Goal: Task Accomplishment & Management: Manage account settings

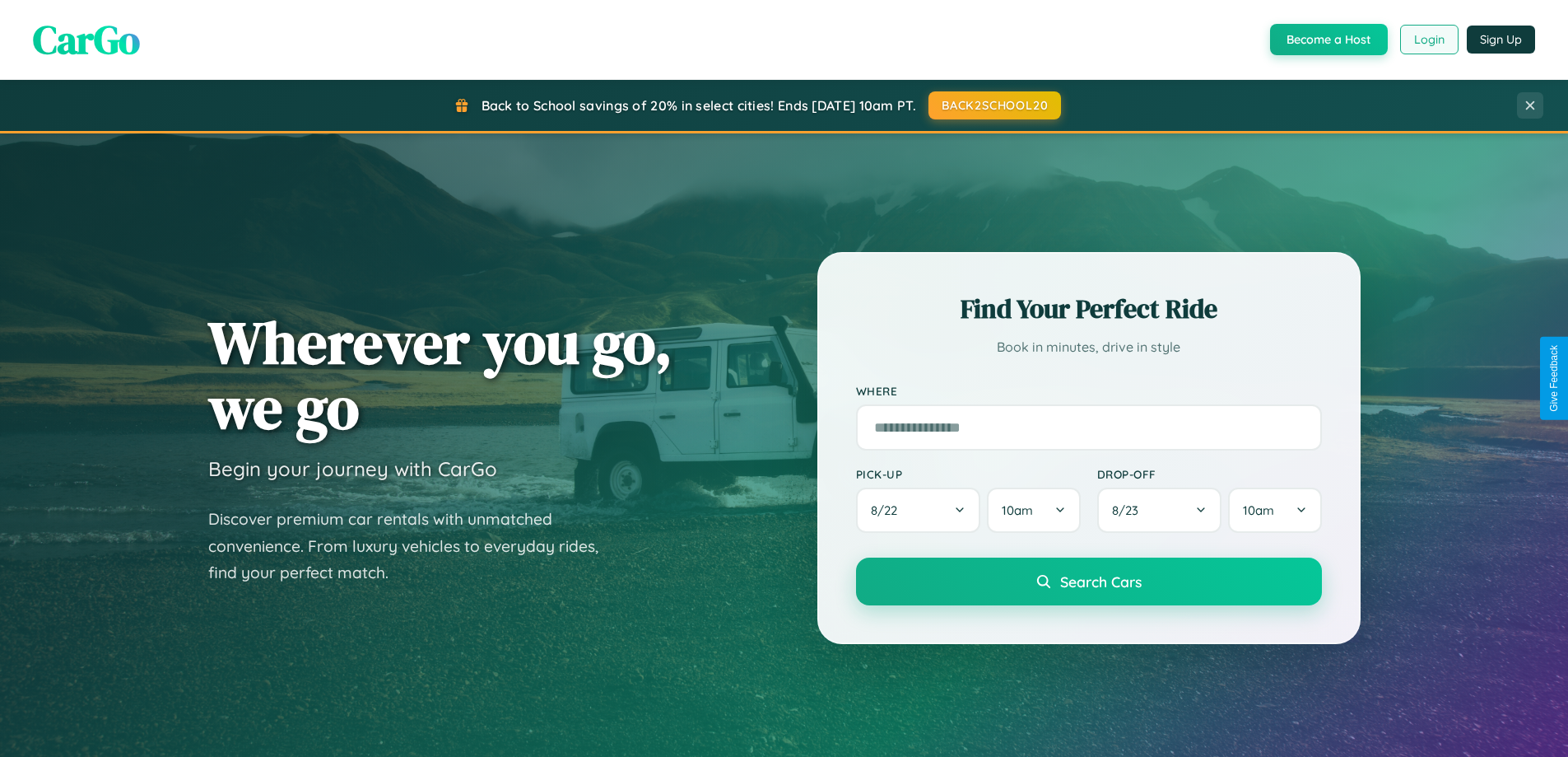
click at [1428, 40] on button "Login" at bounding box center [1429, 40] width 58 height 30
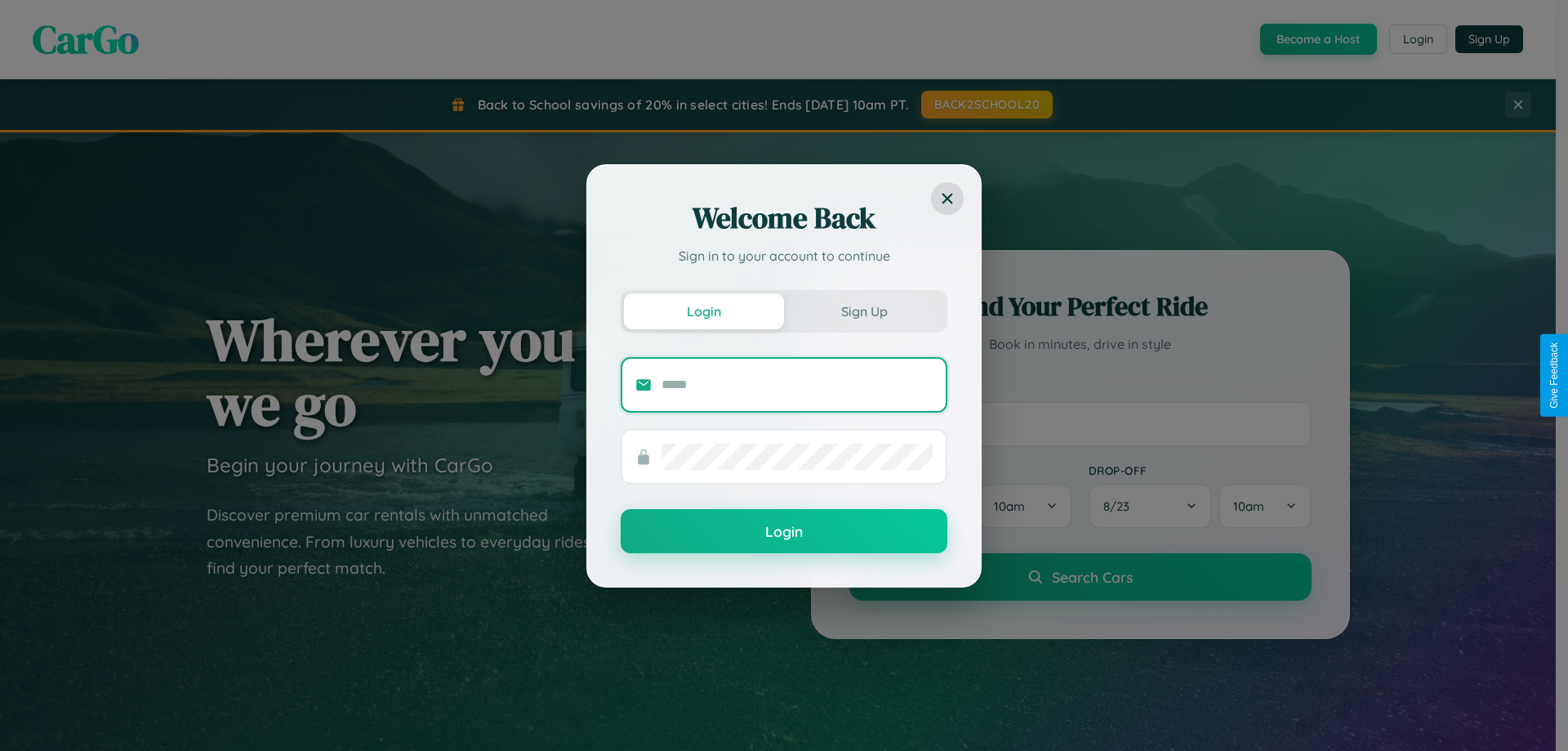
click at [797, 384] on input "text" at bounding box center [796, 385] width 271 height 26
type input "**********"
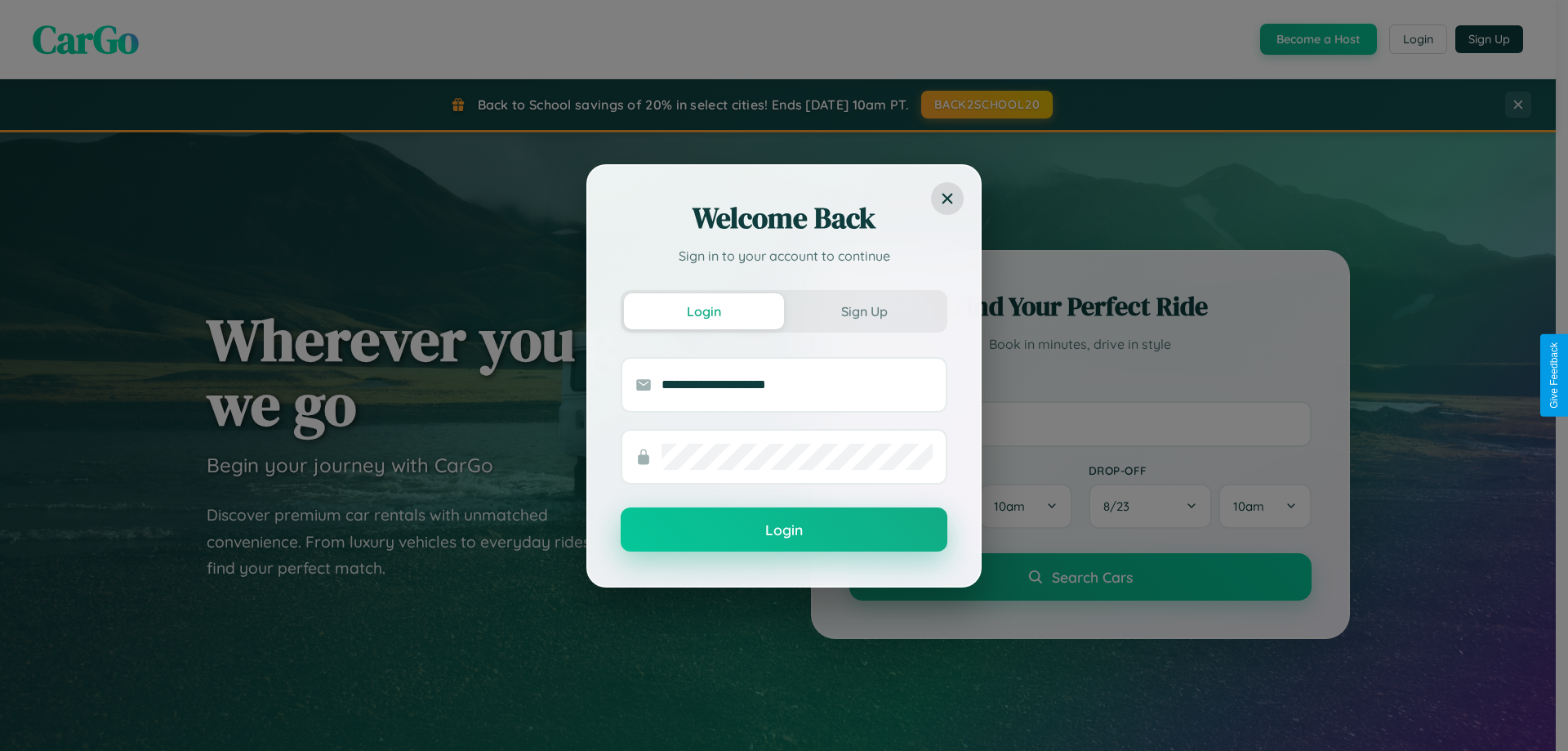
click at [784, 530] on button "Login" at bounding box center [784, 529] width 327 height 44
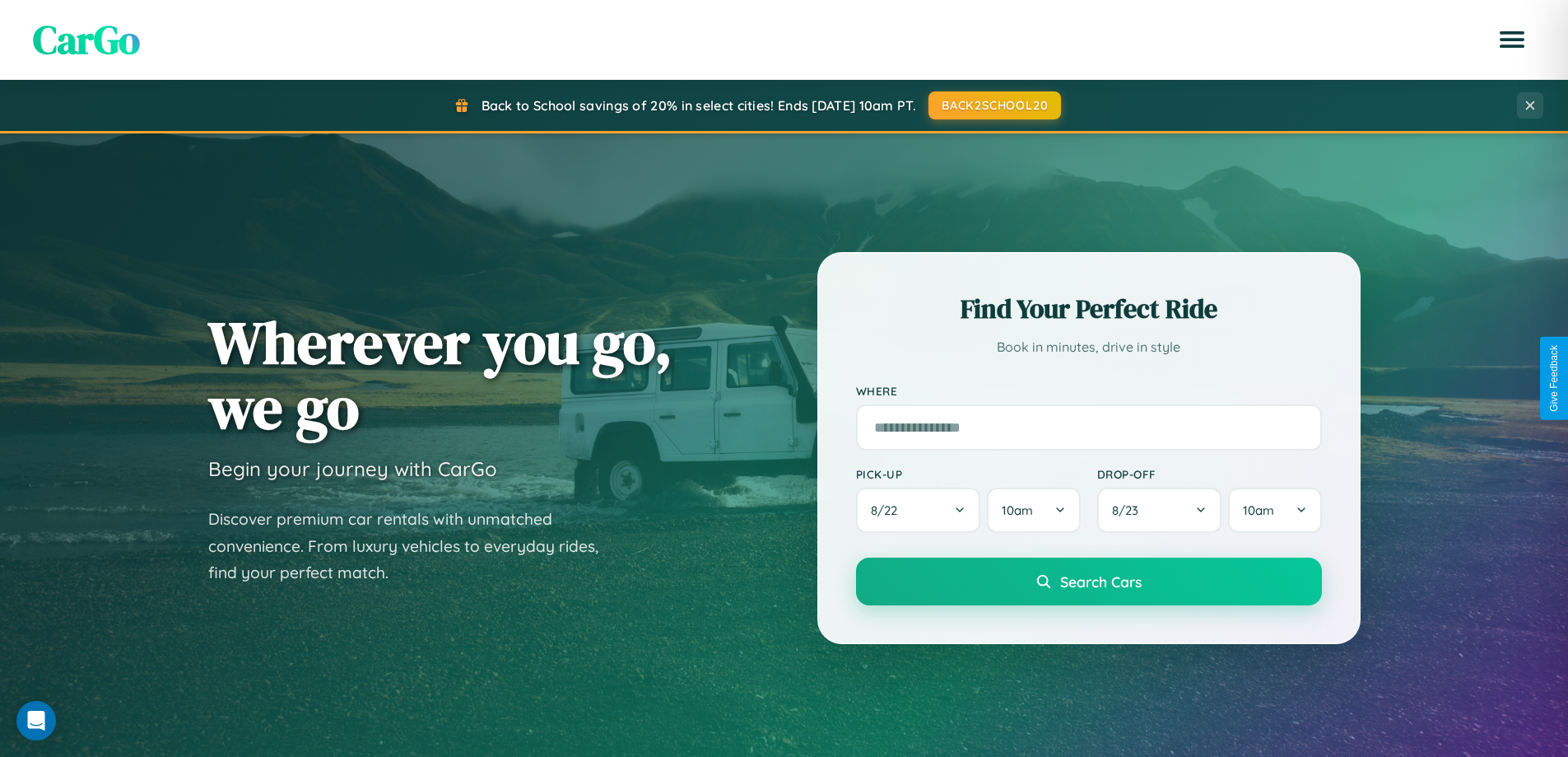
scroll to position [3168, 0]
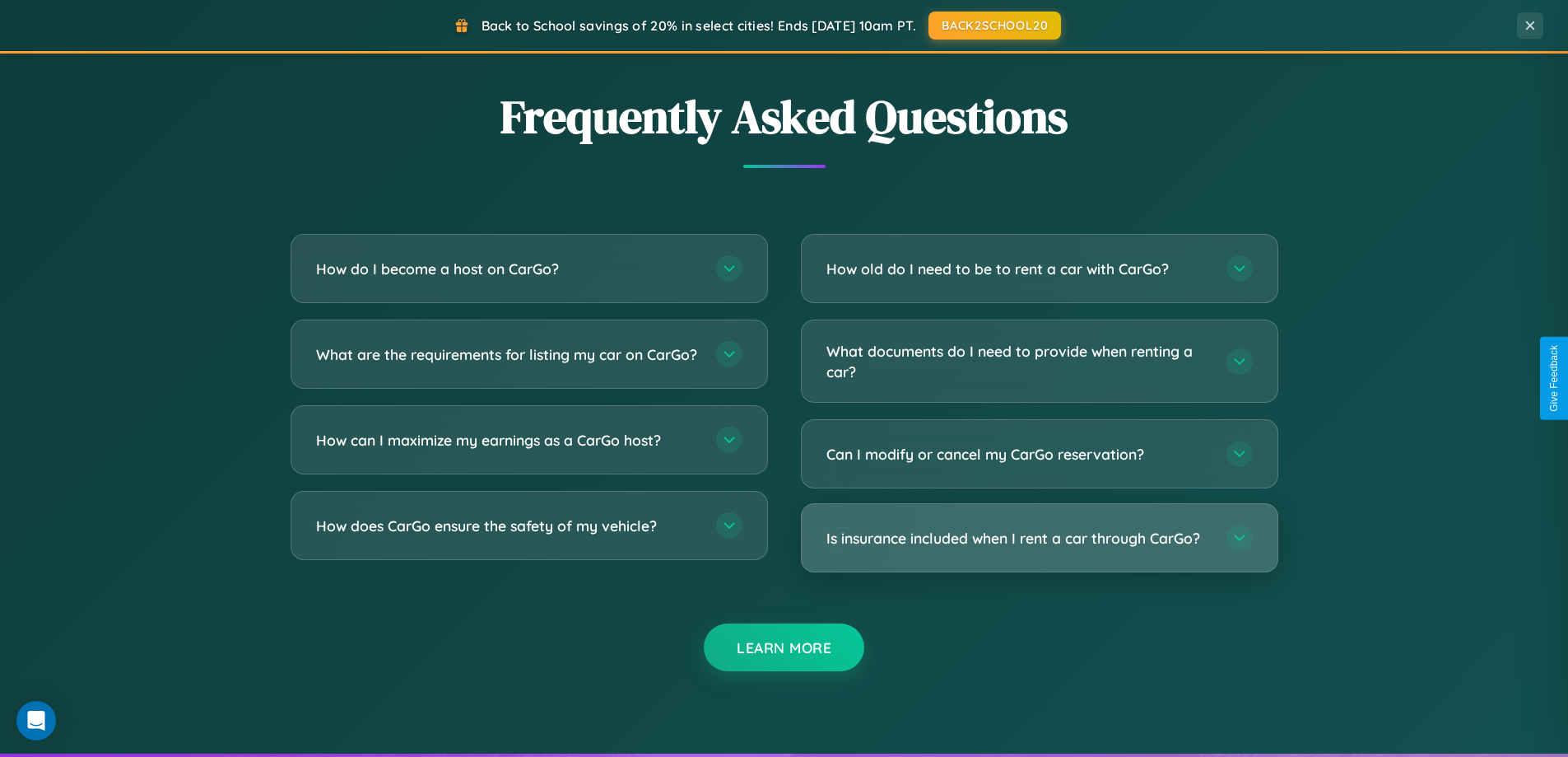
click at [1039, 538] on h3 "Is insurance included when I rent a car through CarGo?" at bounding box center [1018, 537] width 383 height 20
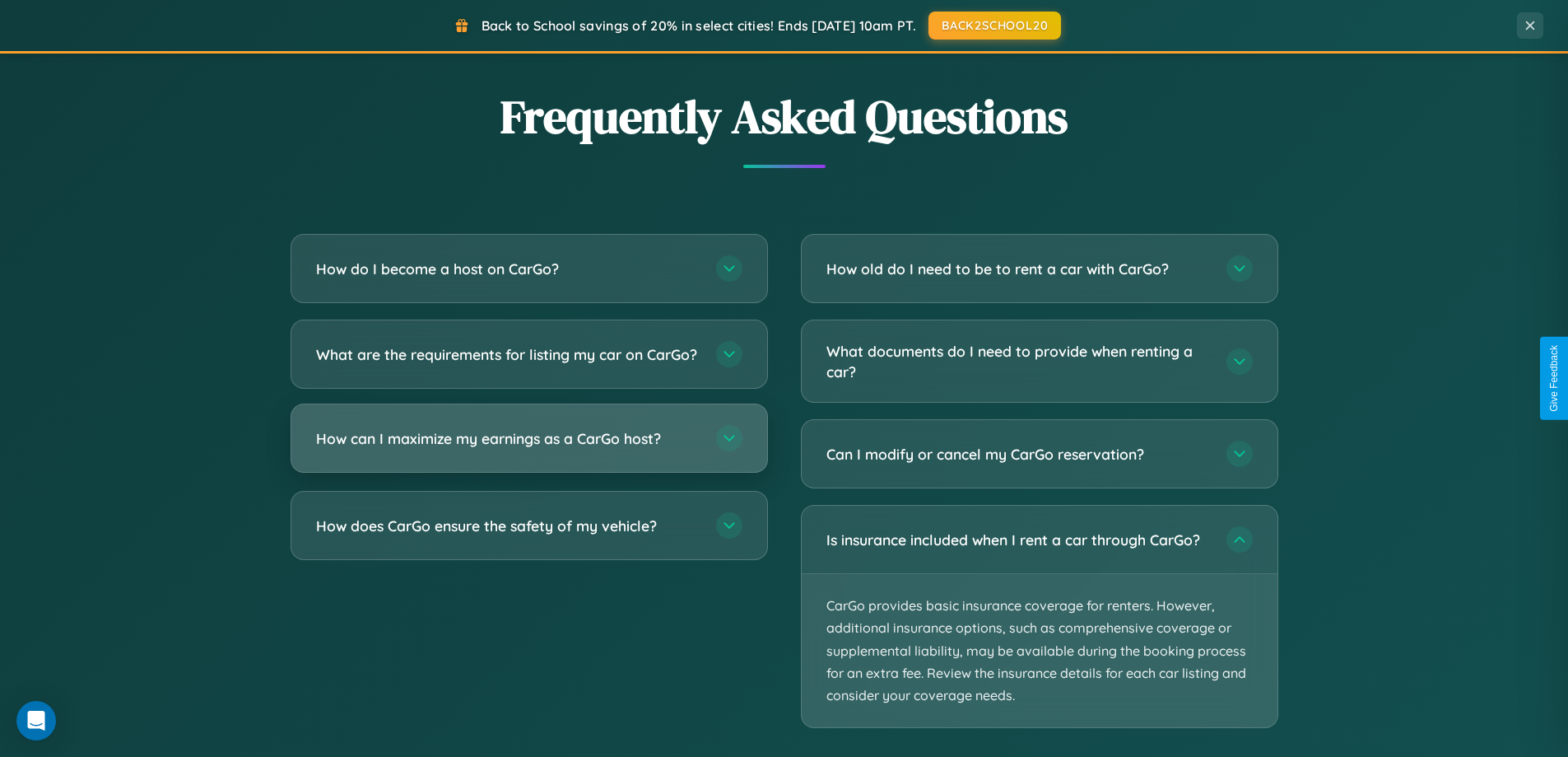
click at [528, 448] on h3 "How can I maximize my earnings as a CarGo host?" at bounding box center [508, 438] width 383 height 20
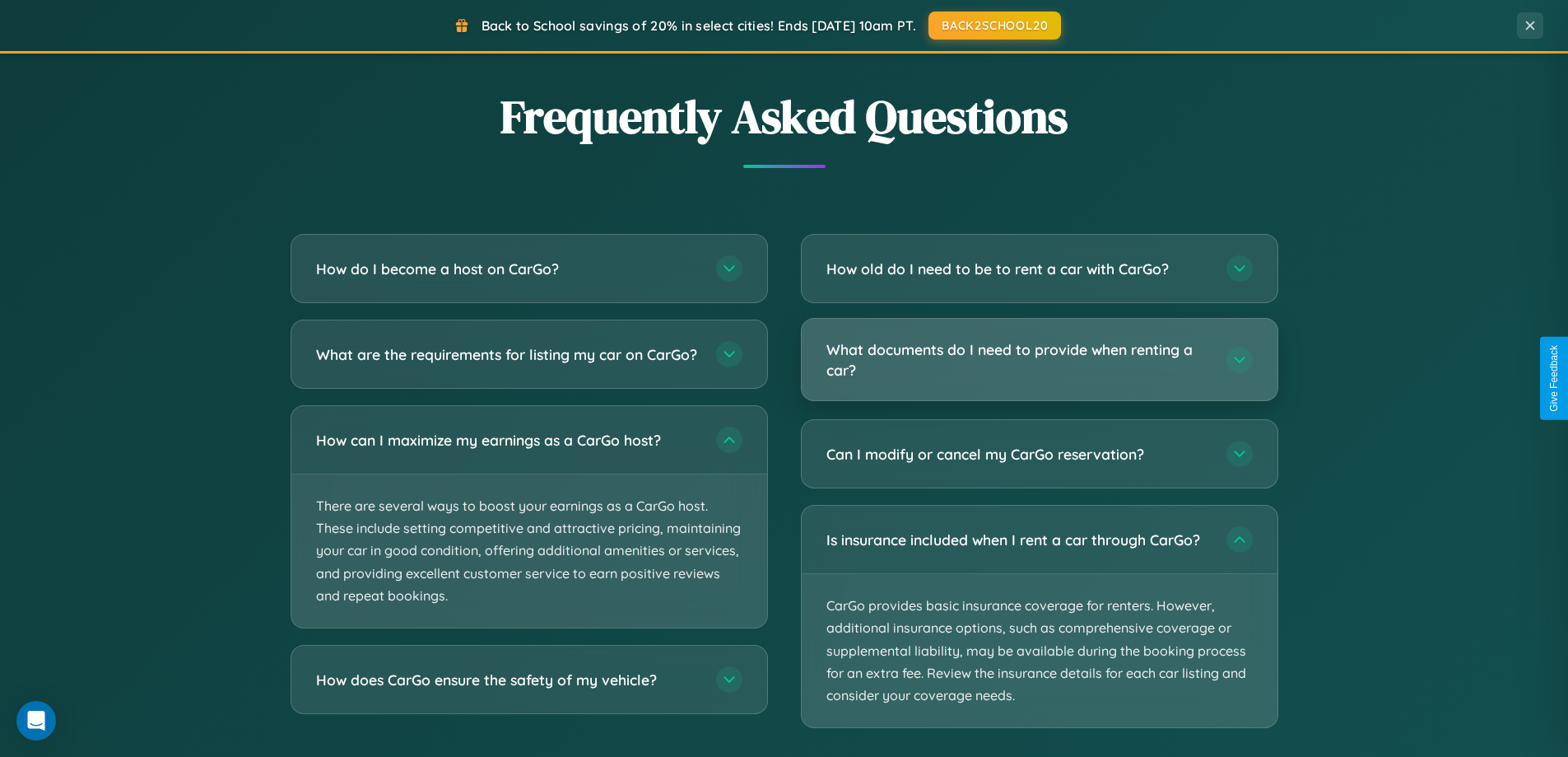
click at [1039, 359] on h3 "What documents do I need to provide when renting a car?" at bounding box center [1018, 360] width 383 height 40
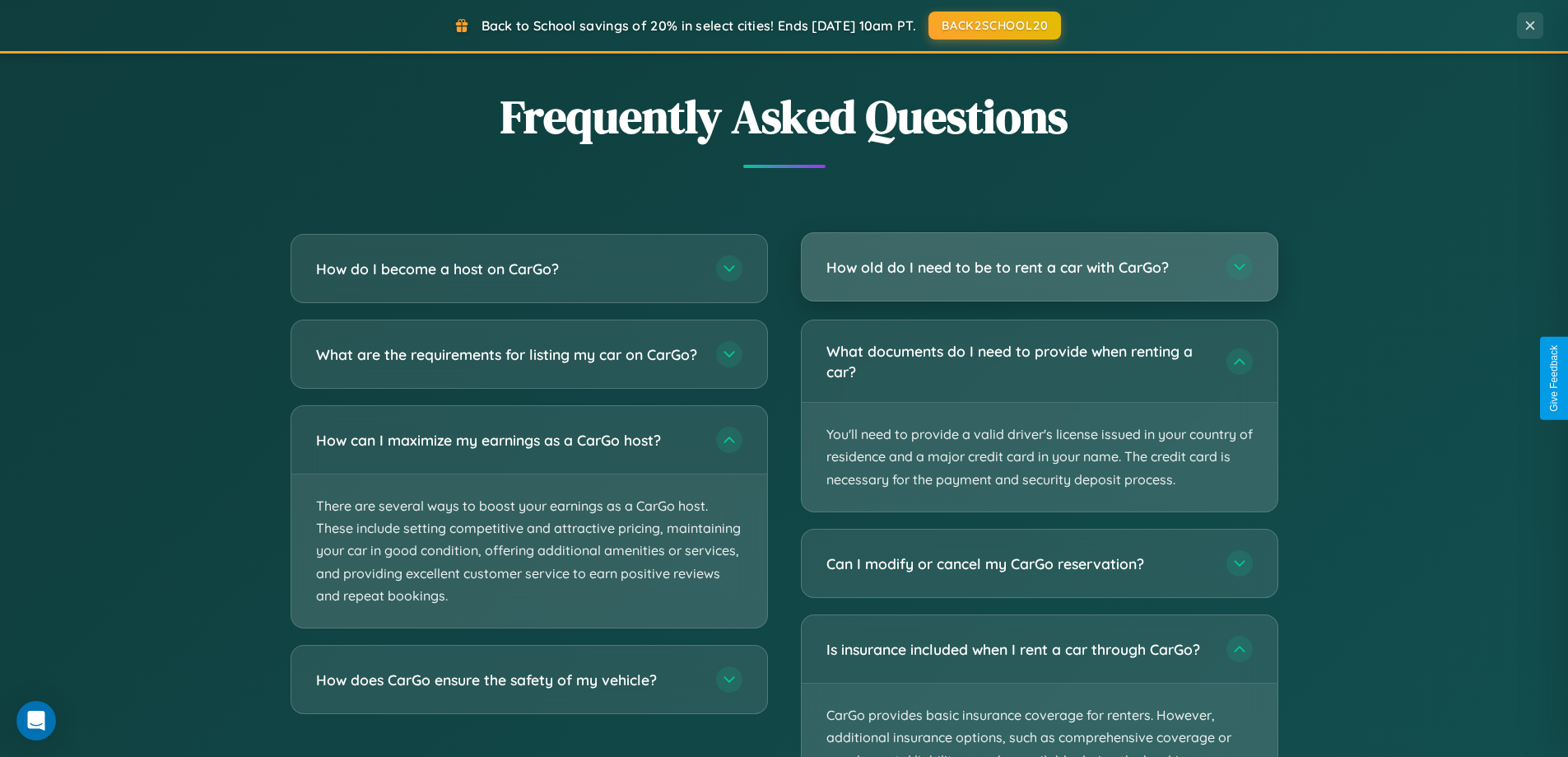
click at [1039, 267] on h3 "How old do I need to be to rent a car with CarGo?" at bounding box center [1018, 266] width 383 height 20
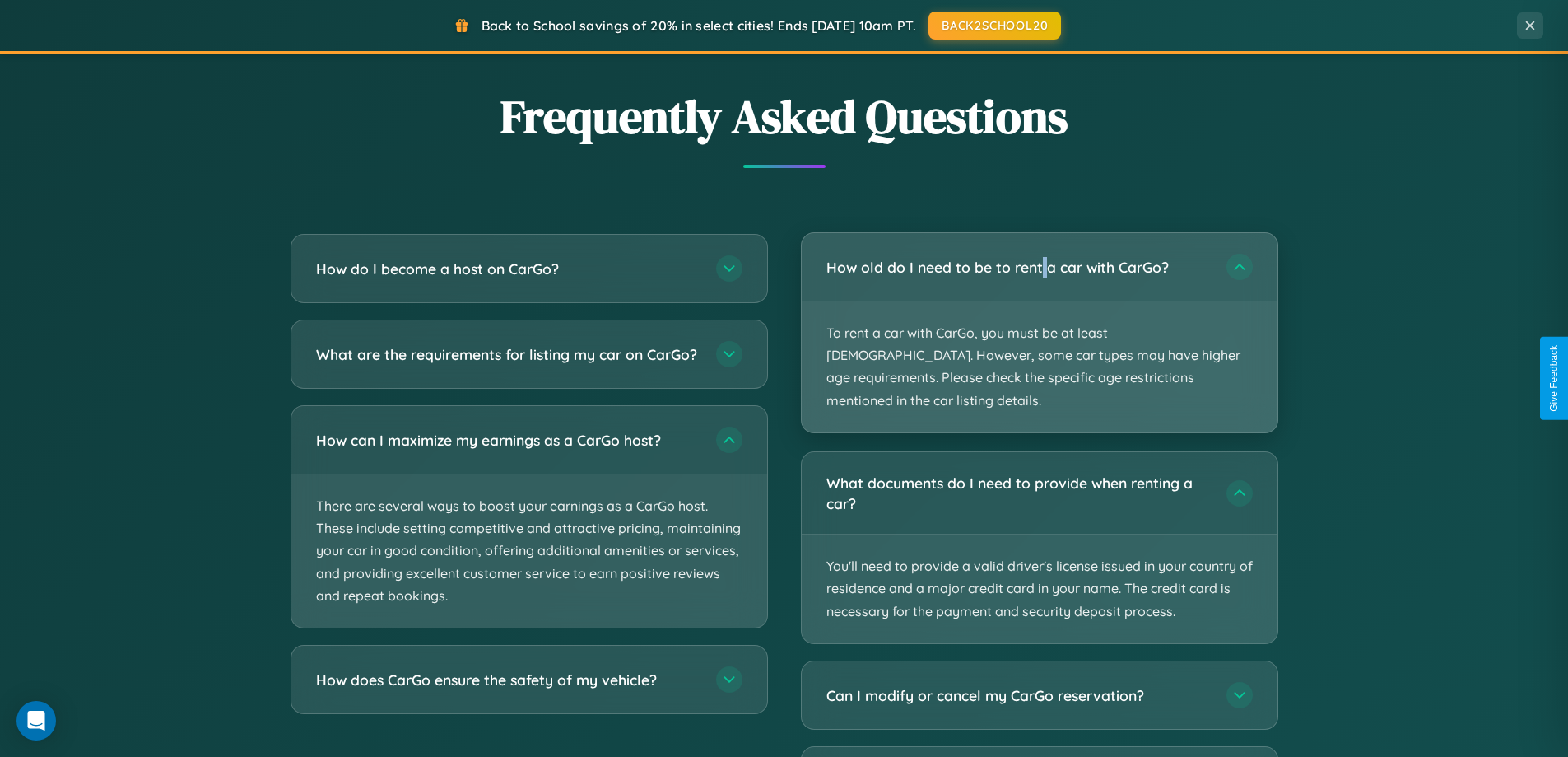
click at [1039, 321] on p "To rent a car with CarGo, you must be at least [DEMOGRAPHIC_DATA]. However, som…" at bounding box center [1039, 367] width 475 height 131
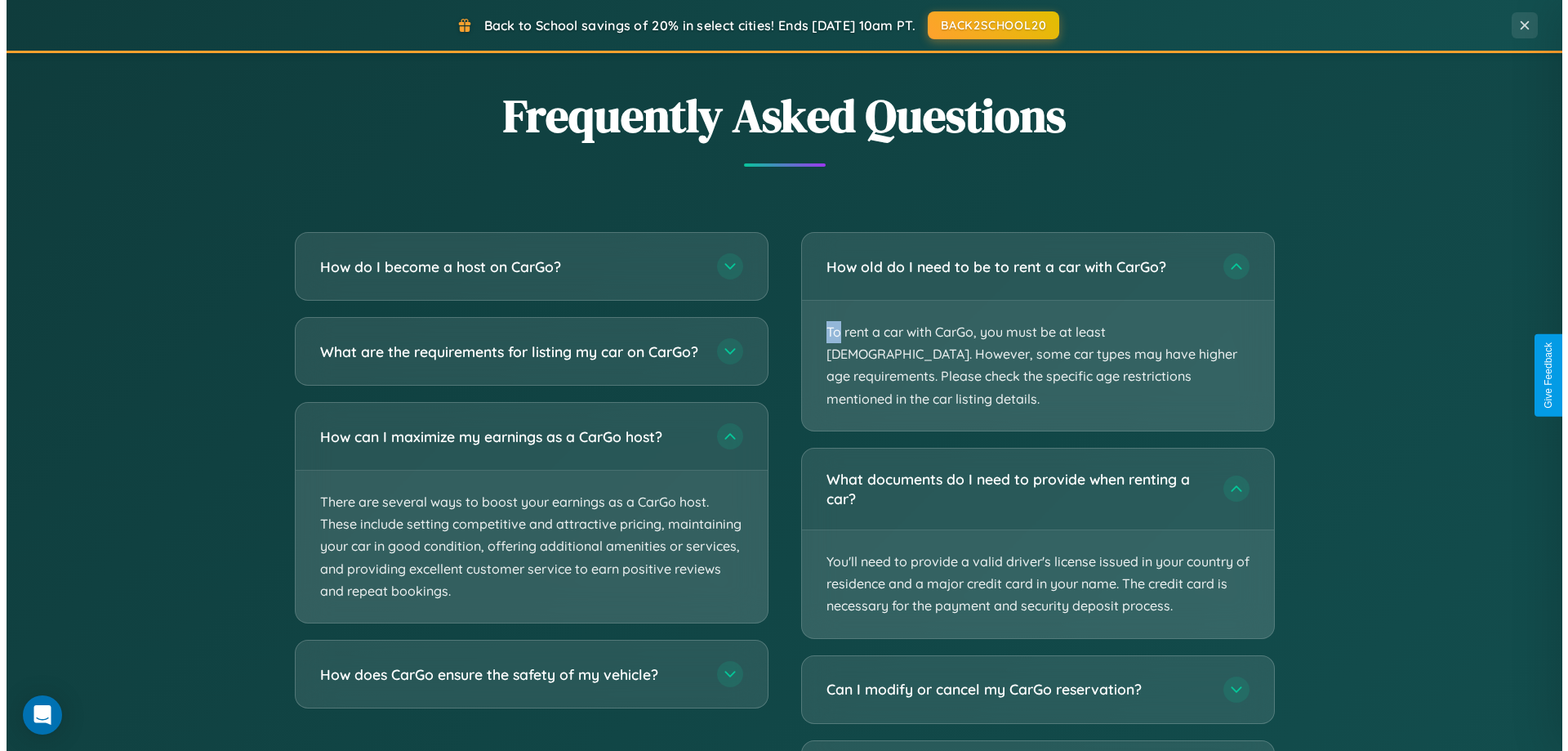
scroll to position [0, 0]
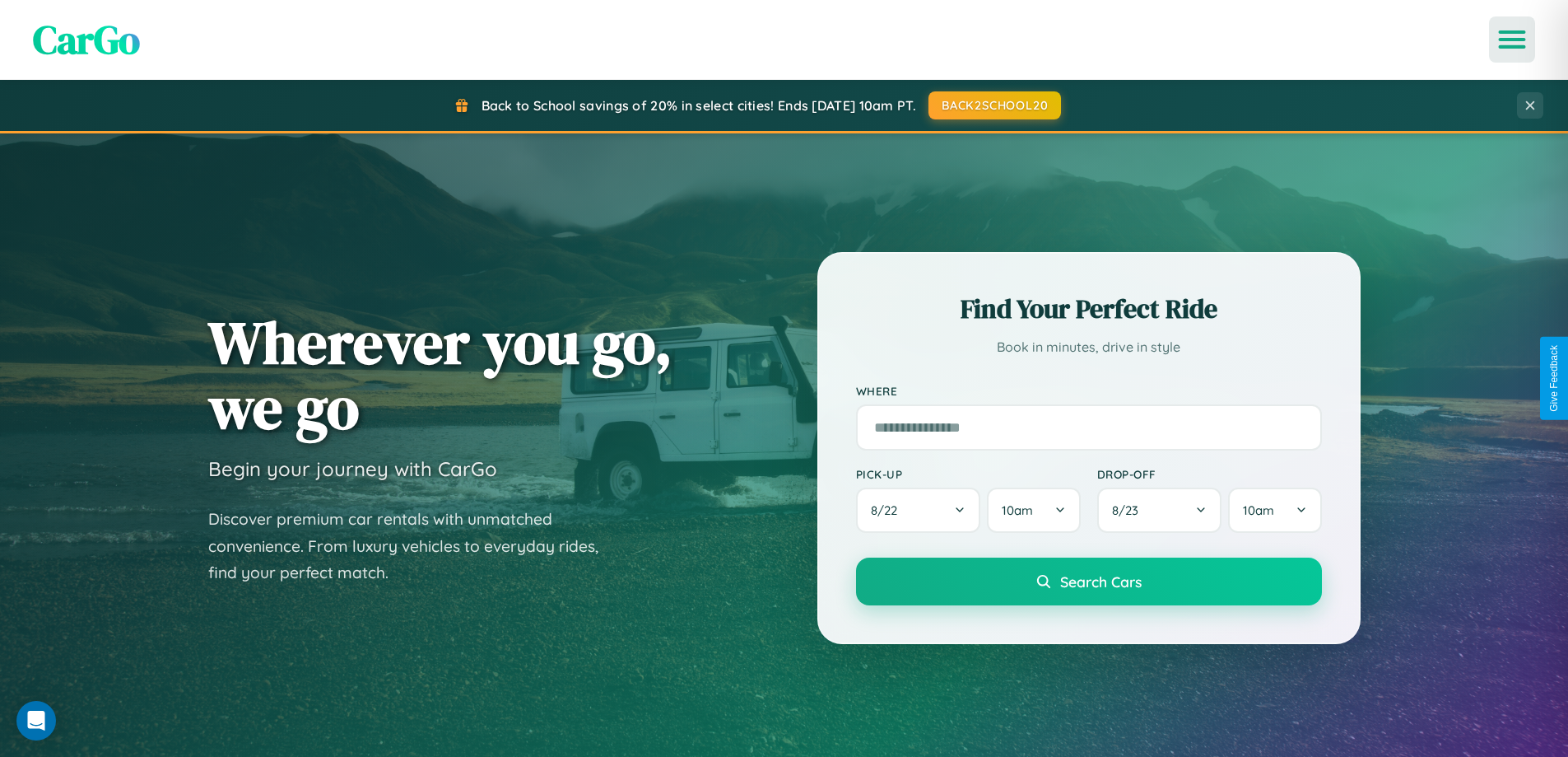
click at [1512, 40] on icon "Open menu" at bounding box center [1512, 40] width 24 height 15
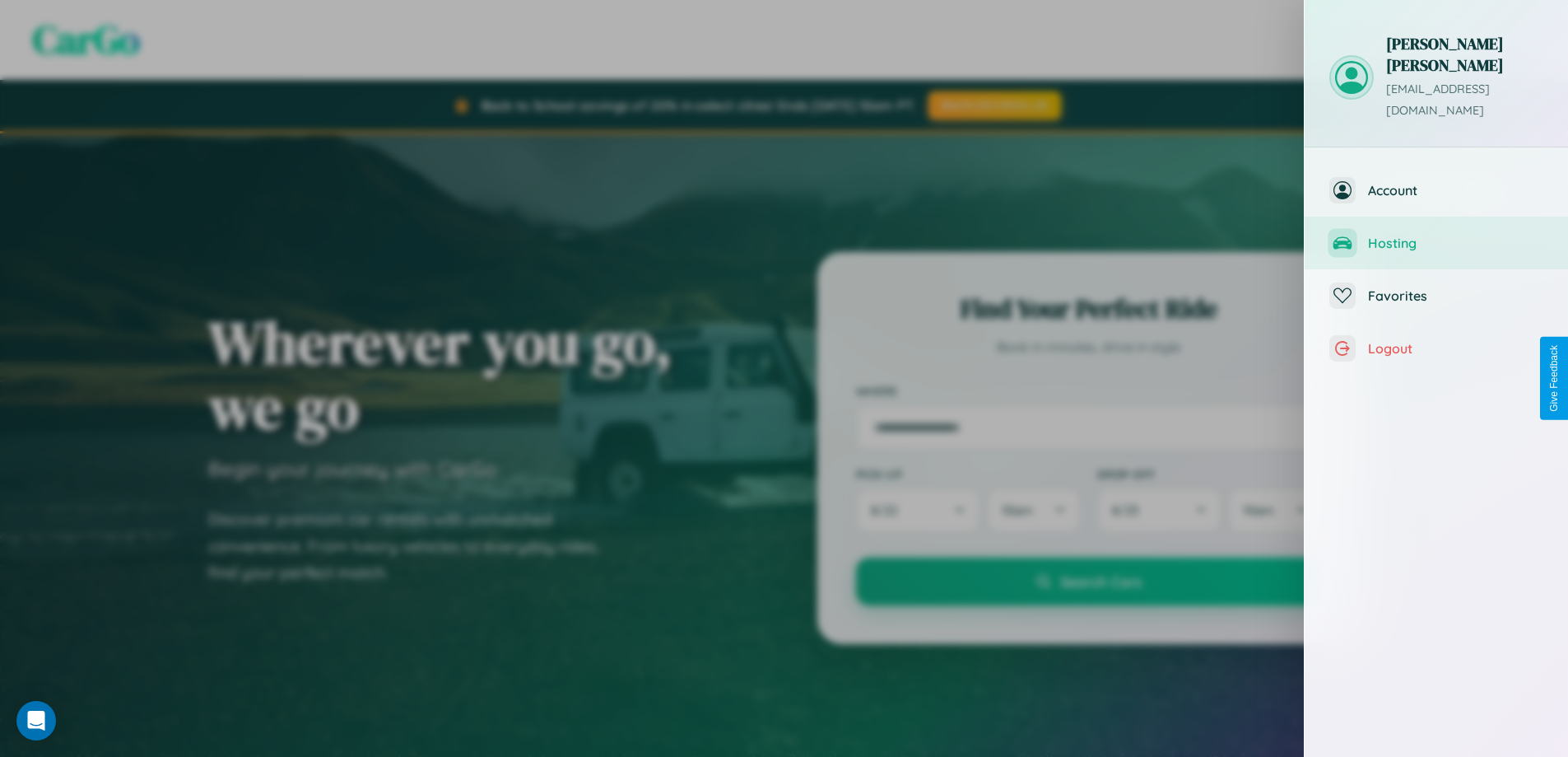
click at [1436, 235] on span "Hosting" at bounding box center [1455, 243] width 175 height 17
